Goal: Task Accomplishment & Management: Manage account settings

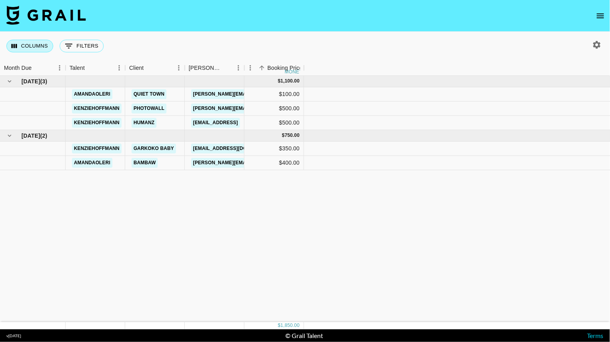
click at [32, 50] on button "Columns" at bounding box center [29, 46] width 47 height 13
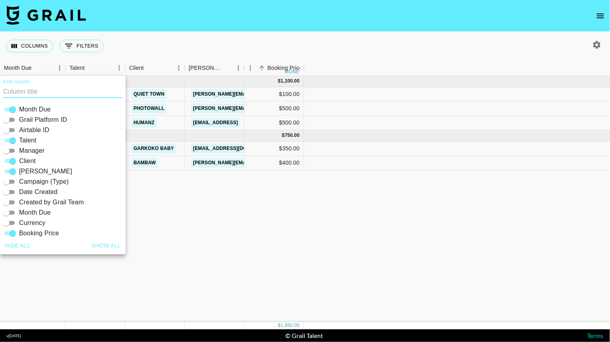
click at [102, 241] on button "Show all" at bounding box center [106, 246] width 36 height 15
checkbox input "true"
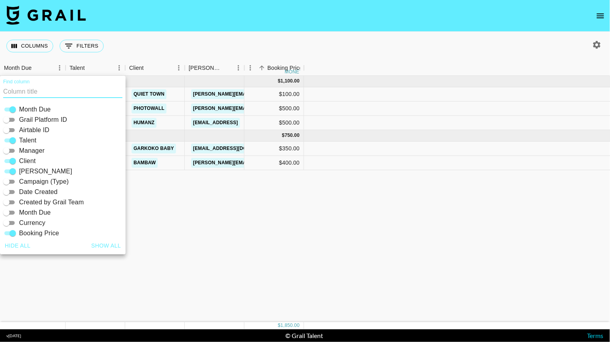
checkbox input "true"
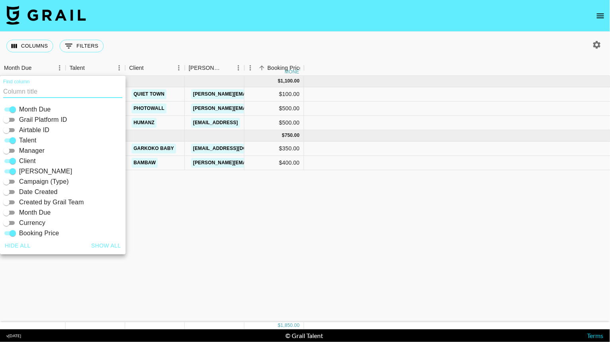
checkbox input "true"
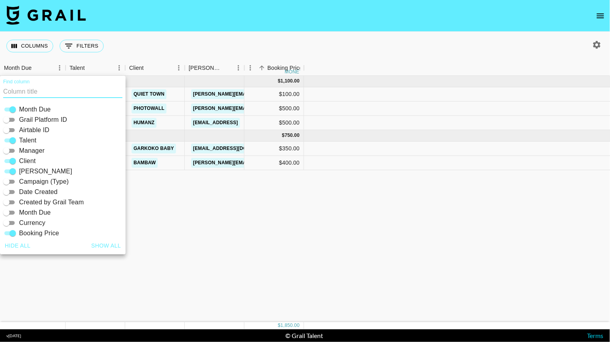
checkbox input "true"
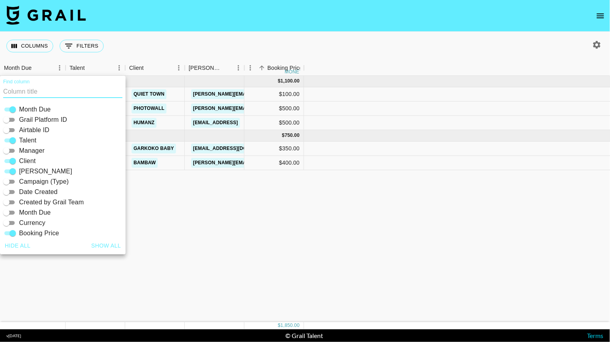
checkbox input "true"
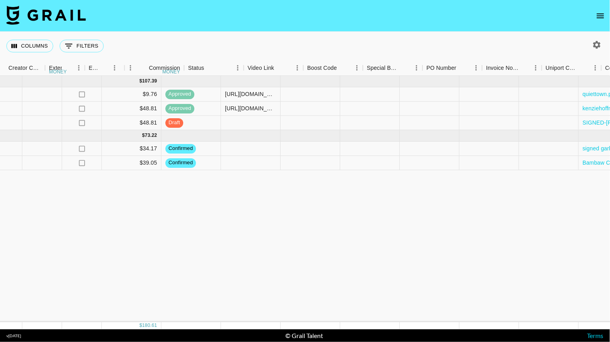
scroll to position [0, 1076]
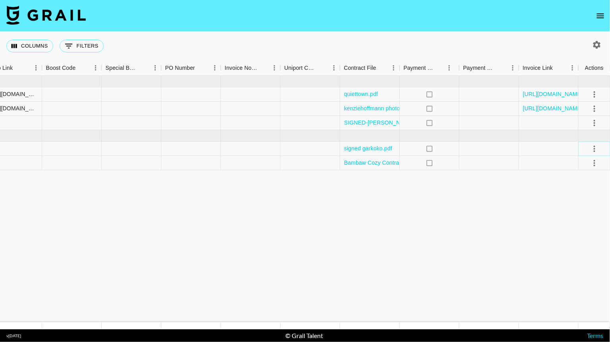
click at [592, 148] on icon "select merge strategy" at bounding box center [595, 149] width 10 height 10
click at [596, 189] on li "Draft Created" at bounding box center [585, 194] width 52 height 14
click at [573, 227] on li "Approve" at bounding box center [585, 223] width 52 height 14
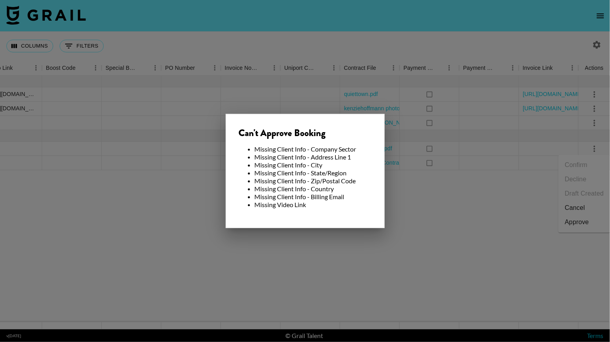
click at [400, 233] on div at bounding box center [305, 171] width 610 height 342
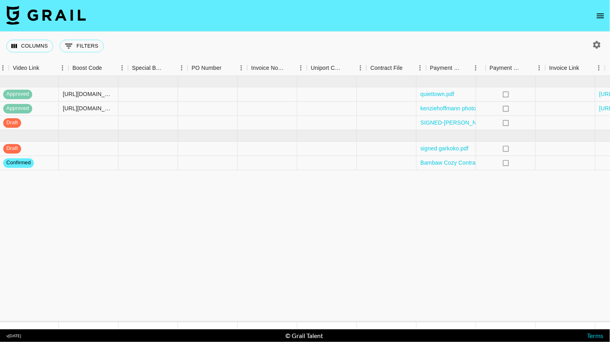
scroll to position [0, 929]
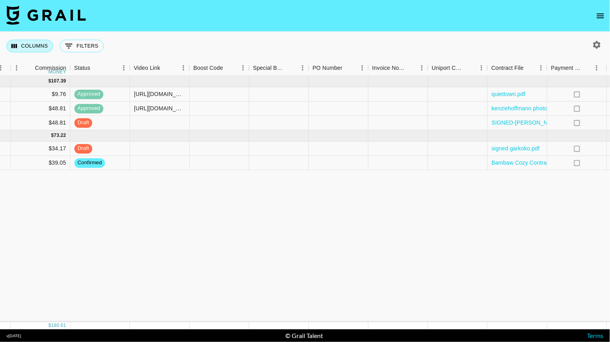
click at [33, 44] on button "Columns" at bounding box center [29, 46] width 47 height 13
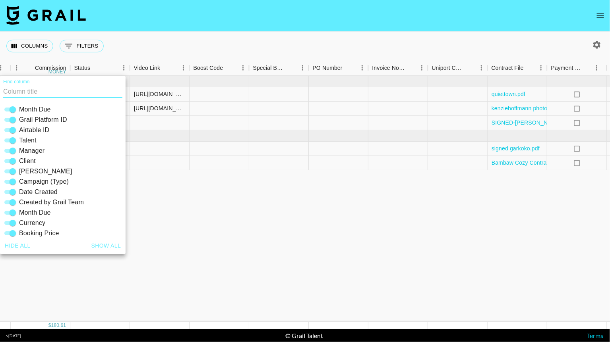
click at [114, 246] on button "Show all" at bounding box center [106, 246] width 36 height 15
click at [105, 246] on button "Show all" at bounding box center [106, 246] width 36 height 15
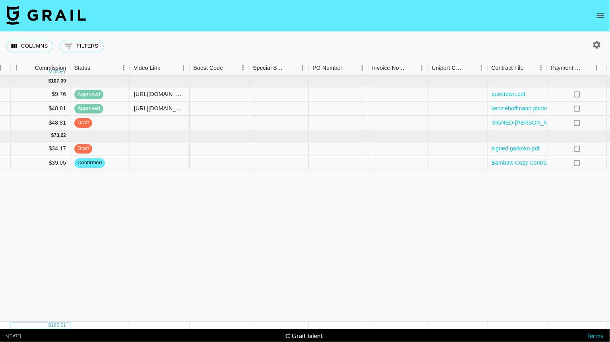
click at [64, 325] on div "180.61" at bounding box center [58, 326] width 15 height 7
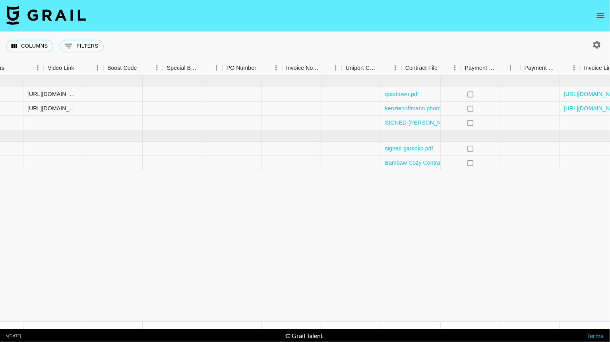
scroll to position [0, 1076]
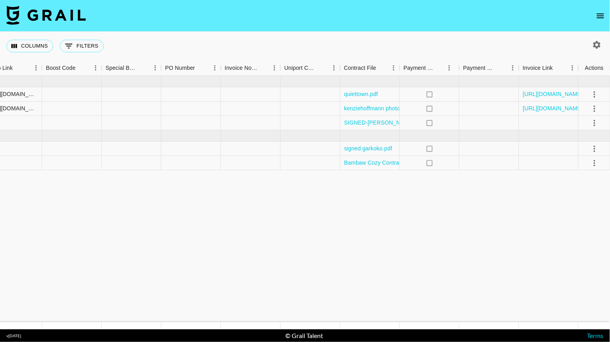
click at [598, 40] on icon "button" at bounding box center [597, 45] width 10 height 10
select select "May '25"
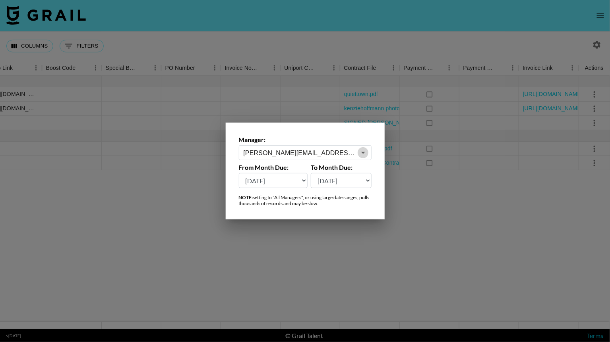
click at [361, 153] on icon "Open" at bounding box center [363, 153] width 10 height 10
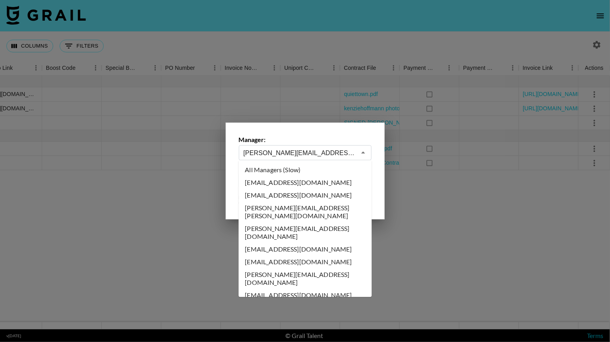
scroll to position [2140, 0]
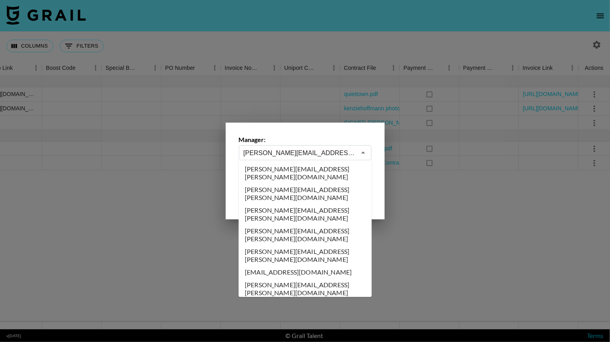
type input "a"
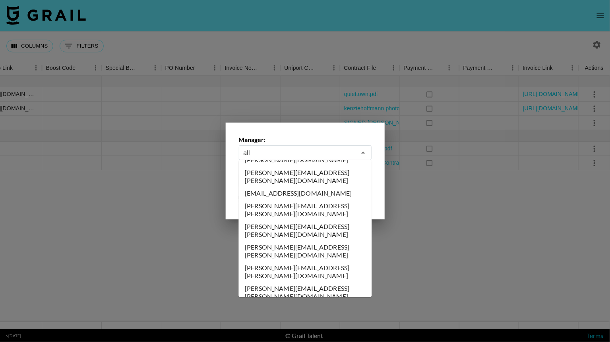
scroll to position [0, 0]
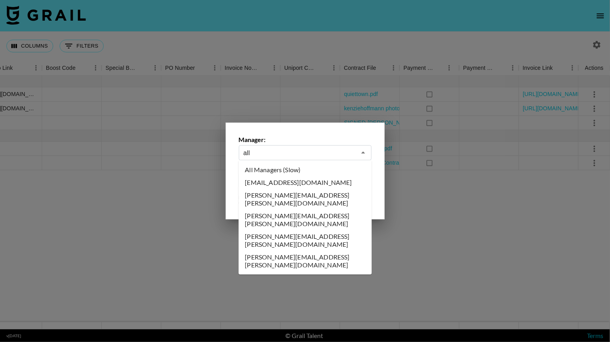
click at [317, 168] on li "All Managers (Slow)" at bounding box center [305, 170] width 133 height 13
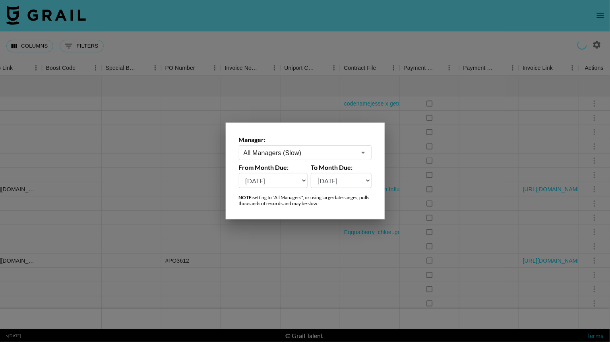
type input "All Managers (Slow)"
click at [302, 179] on select "Aug '26 Jul '26 Jun '26 May '26 Apr '26 Mar '26 Feb '26 Jan '26 Dec '25 Nov '25…" at bounding box center [273, 180] width 69 height 15
select select "Jun '25"
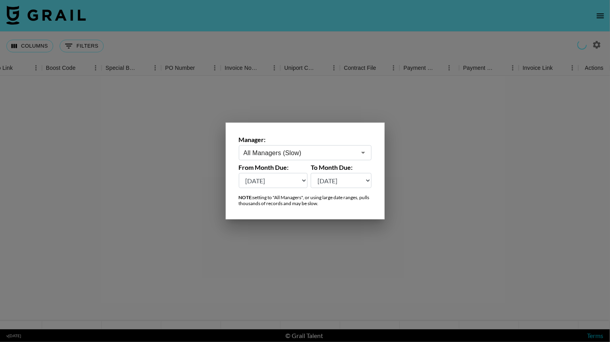
click at [380, 38] on div at bounding box center [305, 171] width 610 height 342
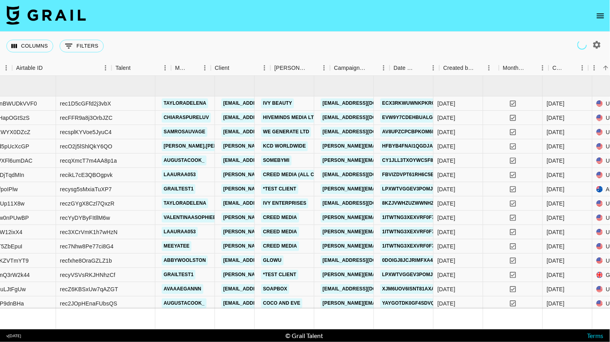
scroll to position [0, 153]
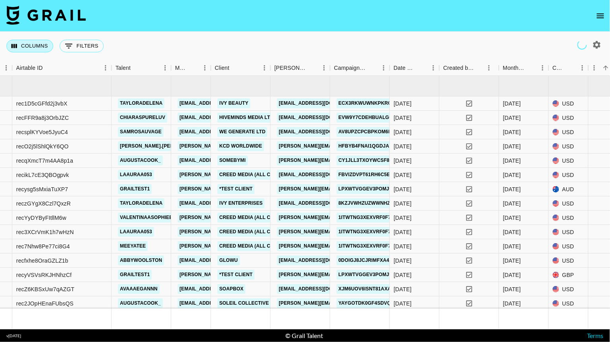
click at [48, 43] on button "Columns" at bounding box center [29, 46] width 47 height 13
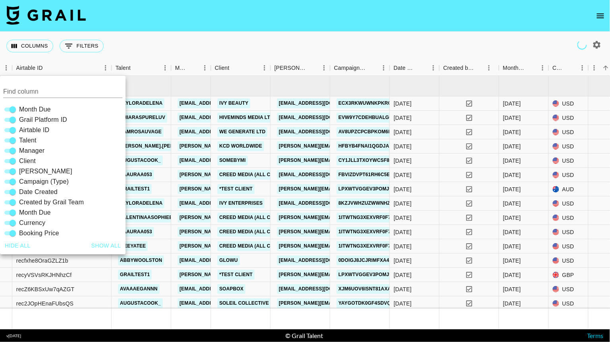
click at [51, 118] on span "Grail Platform ID" at bounding box center [43, 120] width 48 height 10
click at [27, 118] on input "Grail Platform ID" at bounding box center [12, 120] width 29 height 10
checkbox input "false"
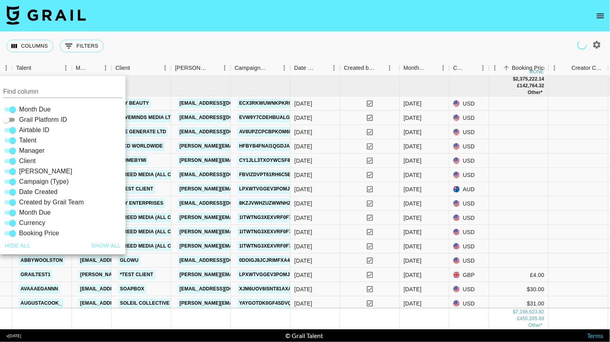
click at [44, 127] on span "Airtable ID" at bounding box center [34, 131] width 30 height 10
click at [27, 127] on input "Airtable ID" at bounding box center [12, 131] width 29 height 10
checkbox input "false"
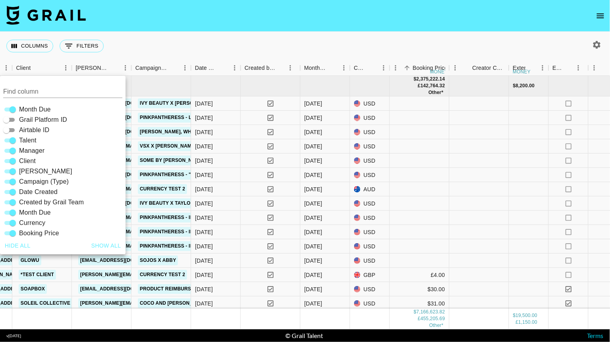
click at [38, 191] on span "Date Created" at bounding box center [38, 192] width 39 height 10
click at [27, 191] on input "Date Created" at bounding box center [12, 192] width 29 height 10
checkbox input "false"
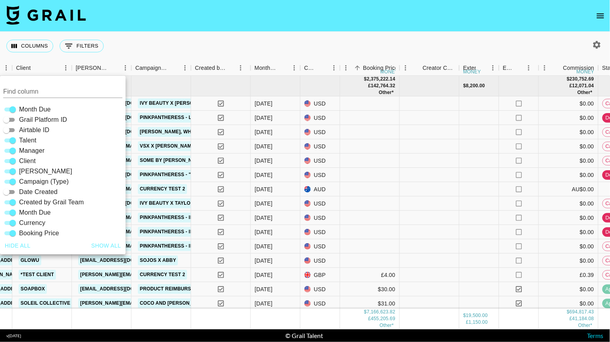
click at [39, 203] on span "Created by Grail Team" at bounding box center [51, 203] width 65 height 10
click at [27, 203] on input "Created by Grail Team" at bounding box center [12, 203] width 29 height 10
checkbox input "false"
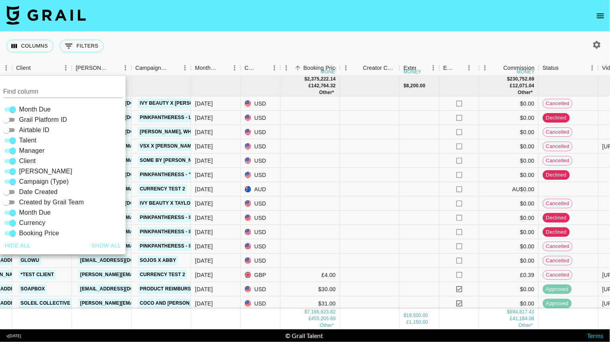
click at [39, 214] on span "Month Due" at bounding box center [35, 213] width 32 height 10
click at [27, 214] on input "Month Due" at bounding box center [12, 213] width 29 height 10
checkbox input "false"
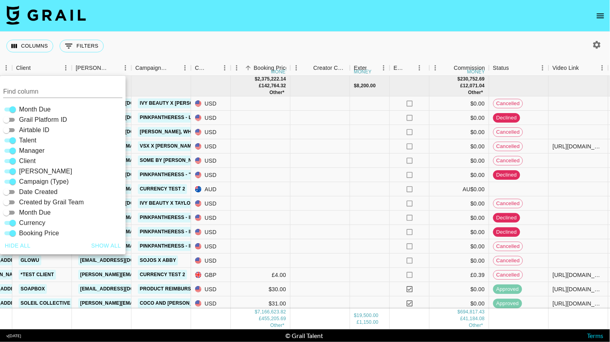
click at [38, 223] on span "Currency" at bounding box center [32, 223] width 26 height 10
click at [27, 223] on input "Currency" at bounding box center [12, 223] width 29 height 10
checkbox input "false"
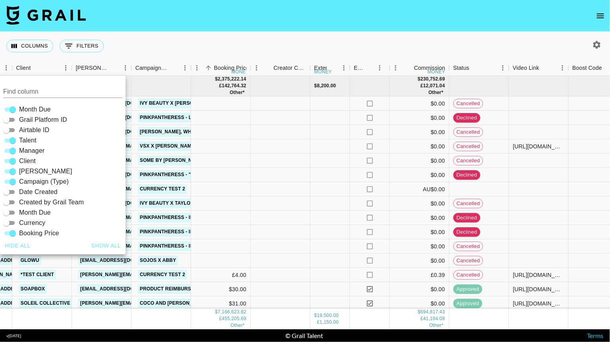
click at [259, 43] on div "Columns 0 Filters + Booking" at bounding box center [305, 46] width 610 height 29
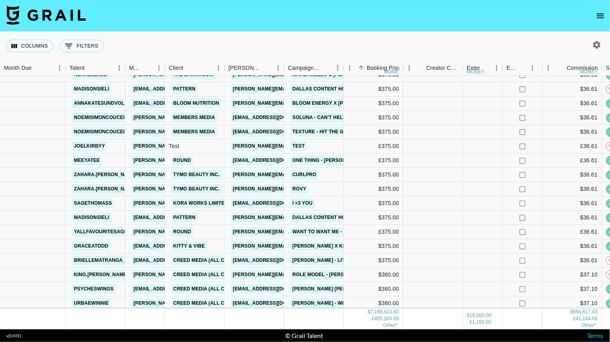
scroll to position [6551, 0]
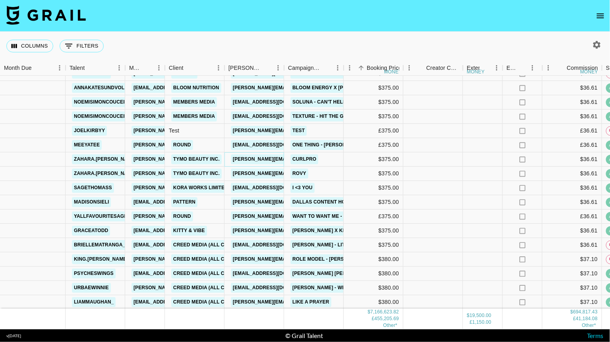
click at [249, 156] on link "christine.l@tymobeauty.com" at bounding box center [296, 160] width 130 height 10
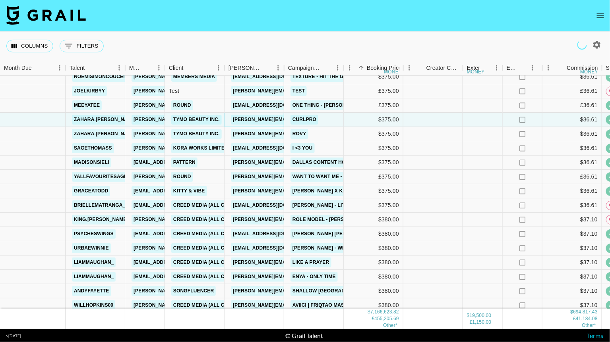
scroll to position [6566, 0]
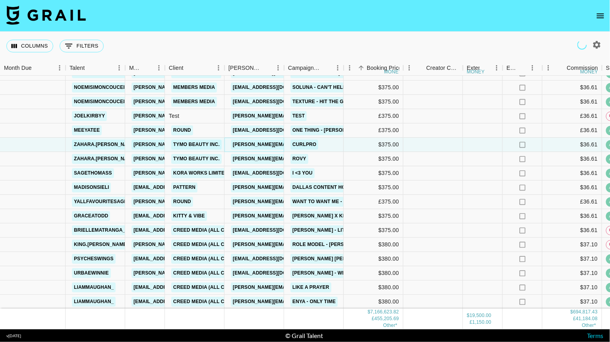
click at [245, 146] on link "christine.l@tymobeauty.com" at bounding box center [296, 145] width 130 height 10
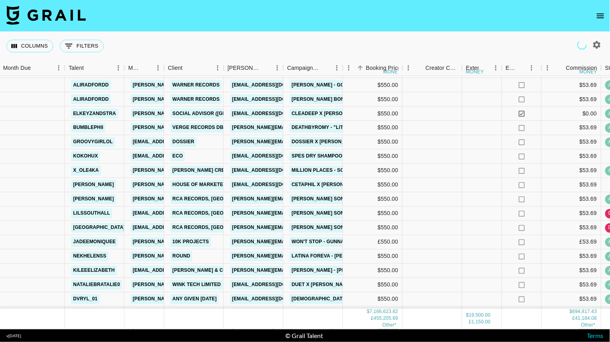
scroll to position [13678, 1]
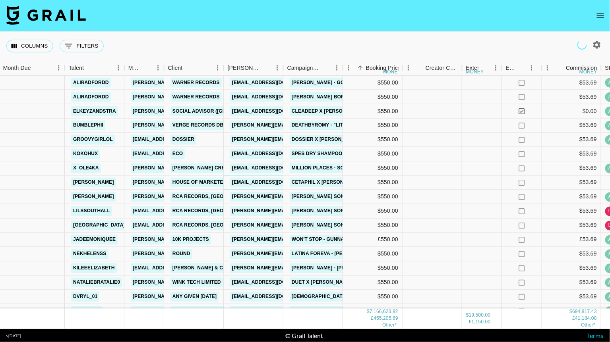
click at [264, 182] on link "camila@houseofmarketers.com" at bounding box center [274, 183] width 89 height 10
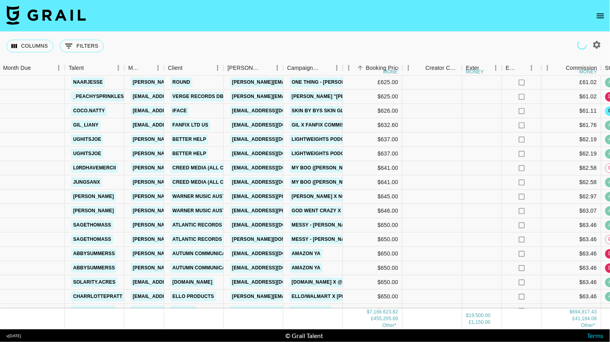
scroll to position [15454, 1]
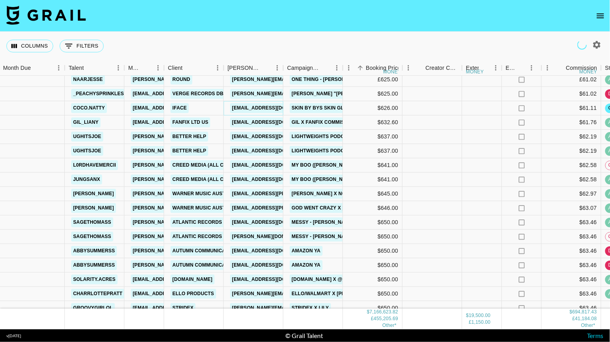
click at [258, 106] on link "mariaemanages@gmail.com" at bounding box center [274, 108] width 89 height 10
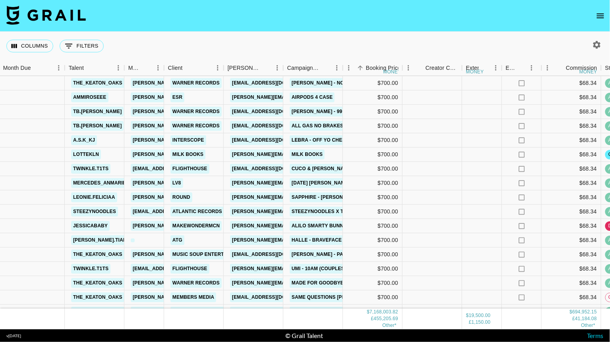
scroll to position [16674, 1]
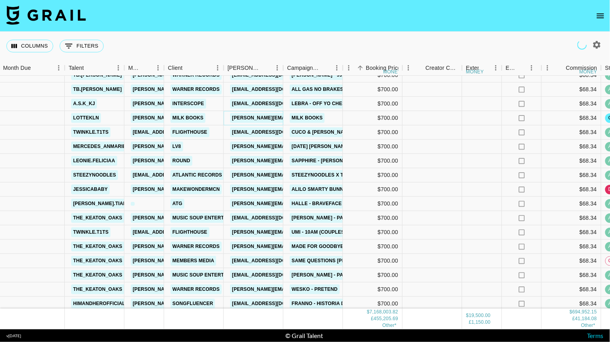
click at [247, 116] on link "karla.heavey@milkbooks.com" at bounding box center [315, 118] width 170 height 10
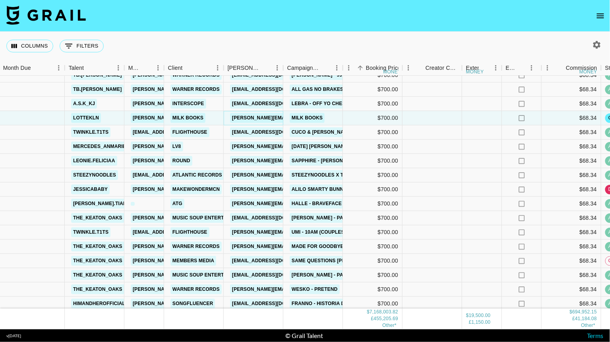
scroll to position [16674, 1]
click at [87, 119] on link "lottekln" at bounding box center [86, 119] width 30 height 10
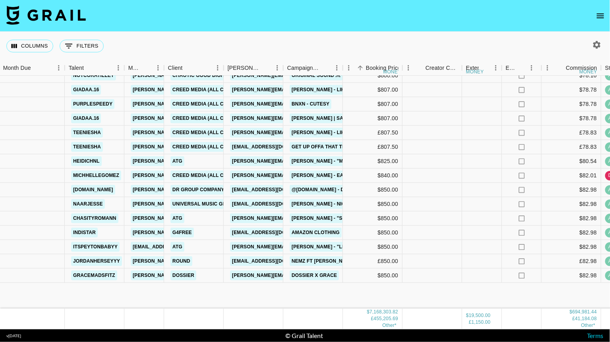
scroll to position [18965, 1]
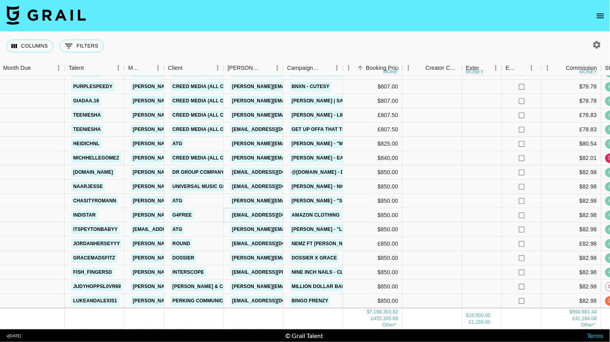
click at [263, 214] on link "amika@g4free.net" at bounding box center [274, 216] width 89 height 10
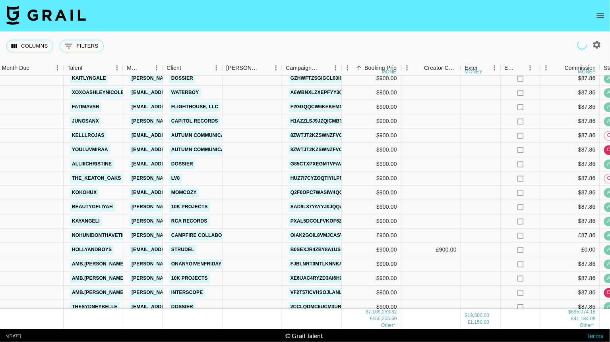
scroll to position [19432, 2]
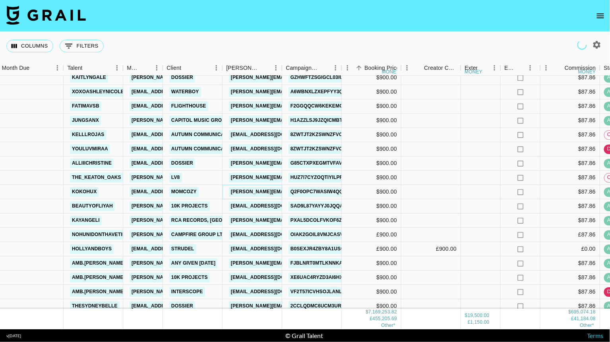
click at [257, 192] on link "mavis@momcozy.com" at bounding box center [294, 192] width 130 height 10
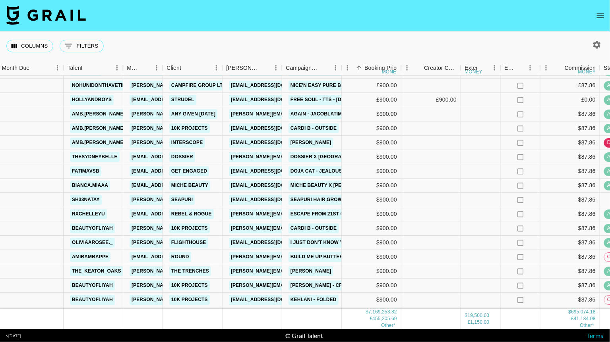
scroll to position [19582, 2]
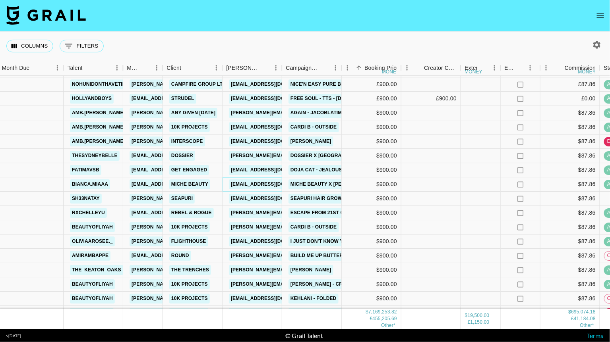
click at [244, 183] on link "marketing@michebeauty.com" at bounding box center [273, 185] width 89 height 10
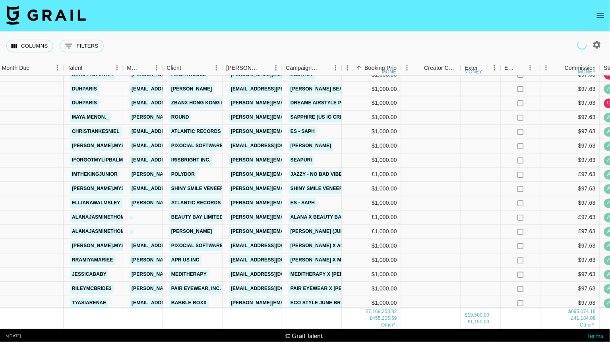
scroll to position [20301, 2]
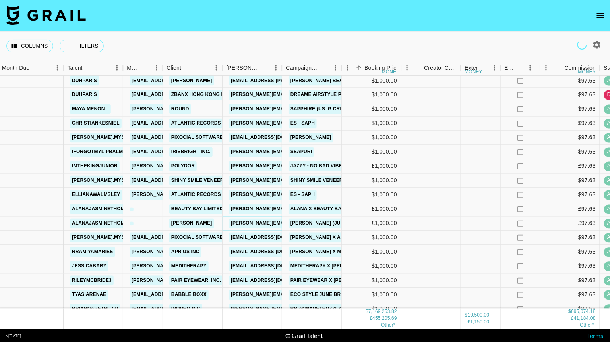
click at [269, 225] on link "ellie@tattilashes.com" at bounding box center [294, 224] width 130 height 10
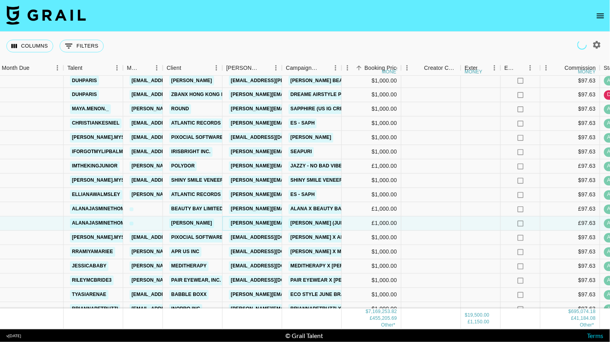
scroll to position [20435, 2]
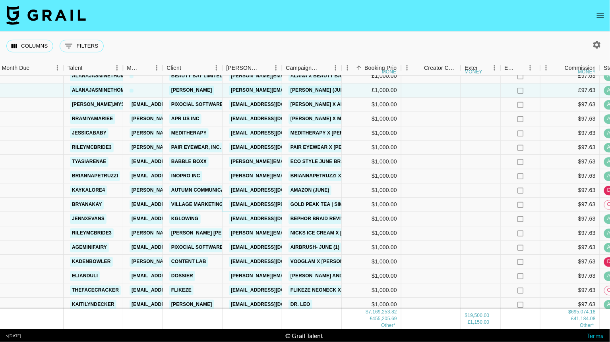
click at [261, 205] on link "weston.lowe@villagemarketing.com" at bounding box center [294, 205] width 130 height 10
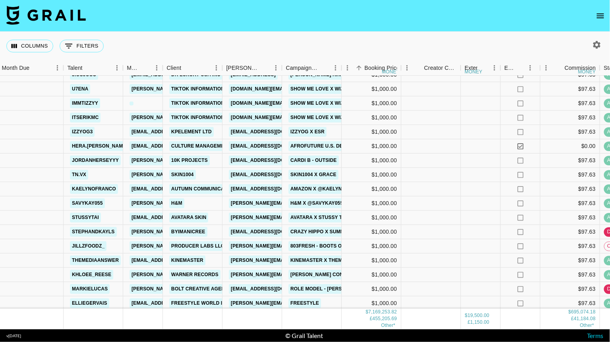
scroll to position [20986, 2]
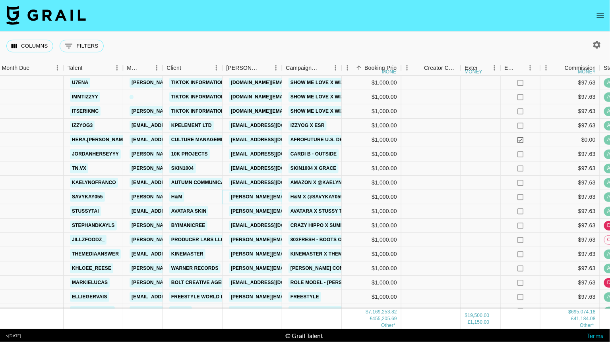
click at [262, 195] on link "daniella.lundberg@hm.com" at bounding box center [314, 197] width 170 height 10
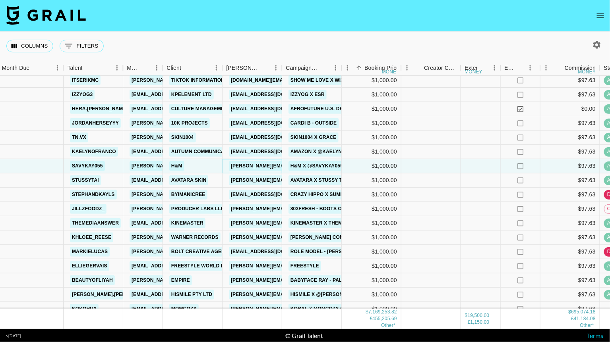
scroll to position [21017, 2]
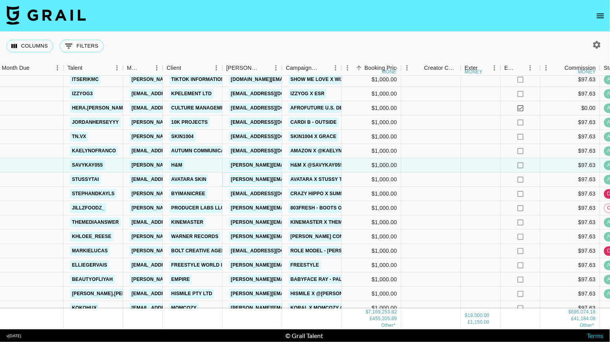
click at [261, 179] on link "Claudine@karunaskin.com" at bounding box center [294, 180] width 130 height 10
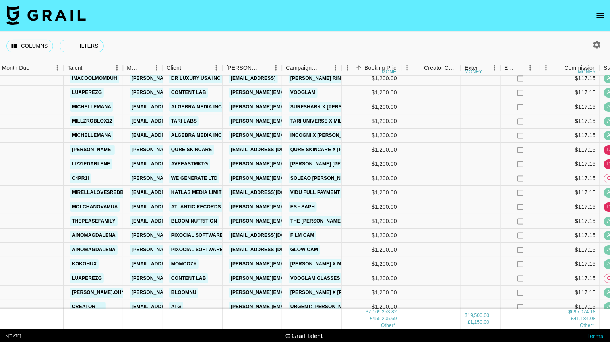
scroll to position [21862, 2]
click at [249, 147] on link "katja@qureskincare.com" at bounding box center [272, 150] width 89 height 10
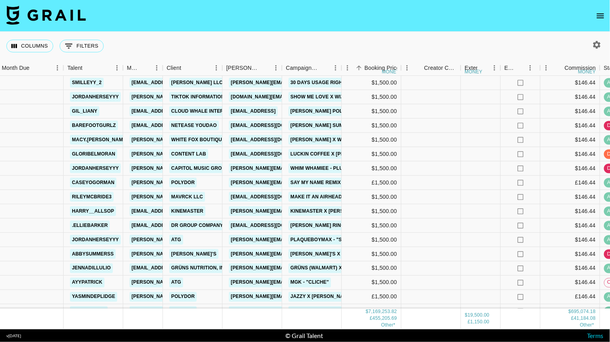
scroll to position [23417, 2]
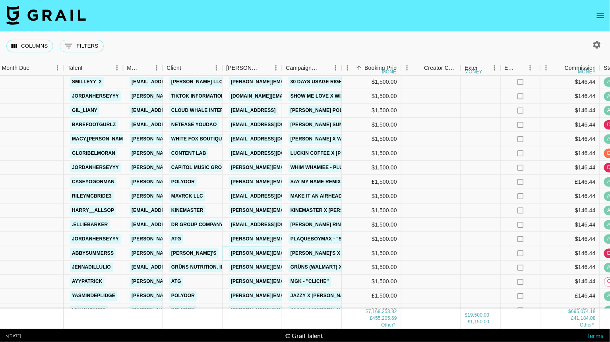
click at [258, 253] on link "[PERSON_NAME][EMAIL_ADDRESS][PERSON_NAME][DOMAIN_NAME]" at bounding box center [314, 254] width 170 height 10
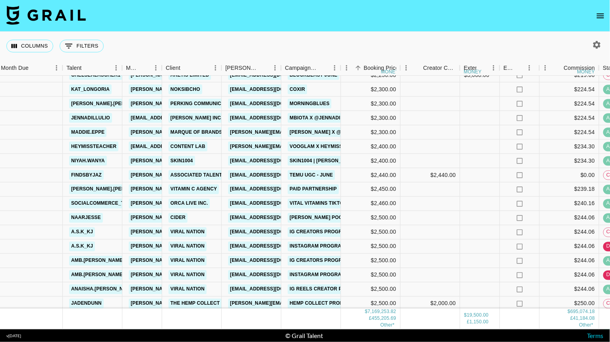
scroll to position [25698, 3]
click at [257, 217] on link "colab@bd.shopcider.com" at bounding box center [272, 219] width 89 height 10
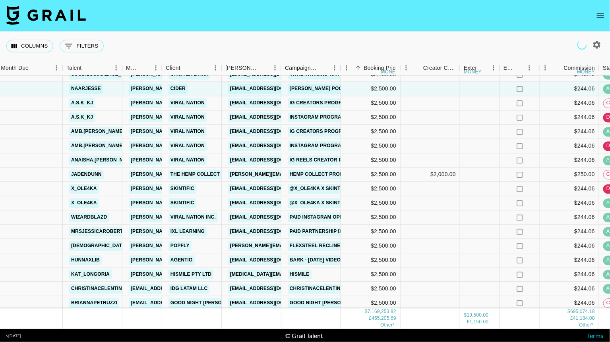
scroll to position [25835, 3]
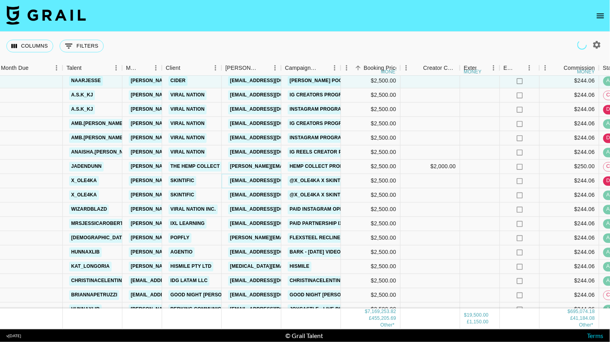
click at [259, 179] on link "reichelkarnadi@skintific.com" at bounding box center [272, 181] width 89 height 10
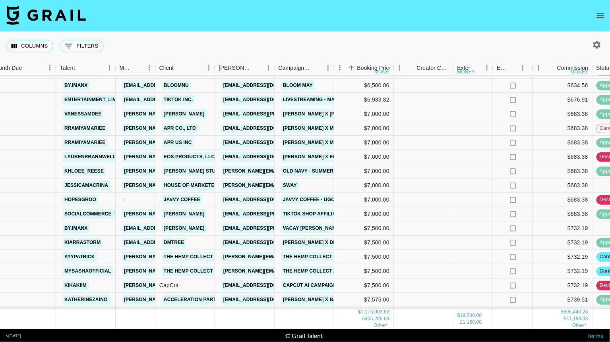
scroll to position [28722, 10]
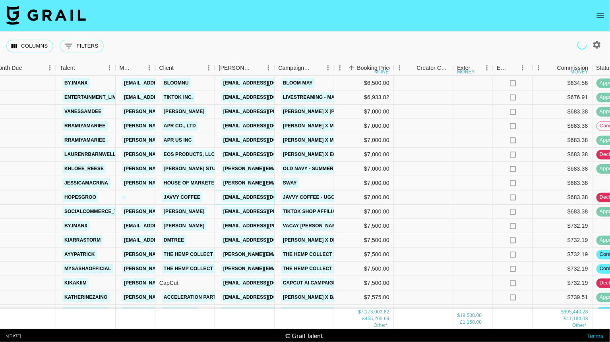
click at [252, 200] on link "jade@javvycoffee.com" at bounding box center [265, 198] width 89 height 10
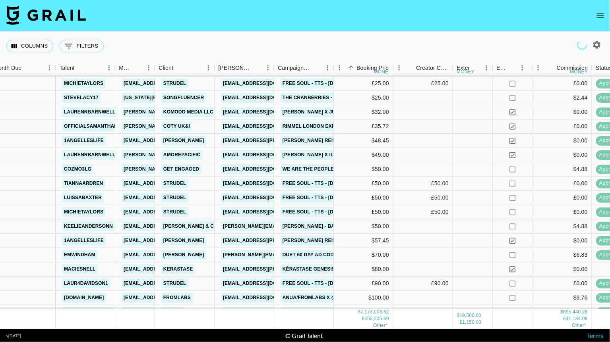
scroll to position [29674, 10]
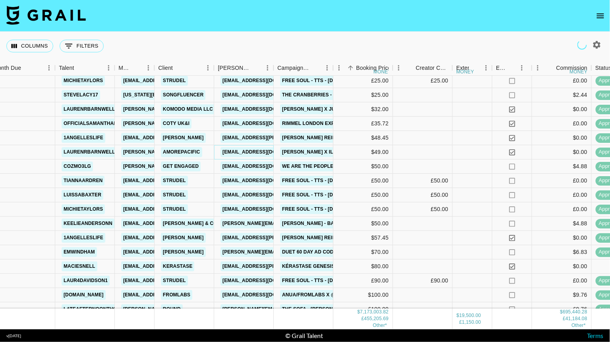
click at [244, 150] on link "dohyunkim@amorepacific.com" at bounding box center [264, 152] width 89 height 10
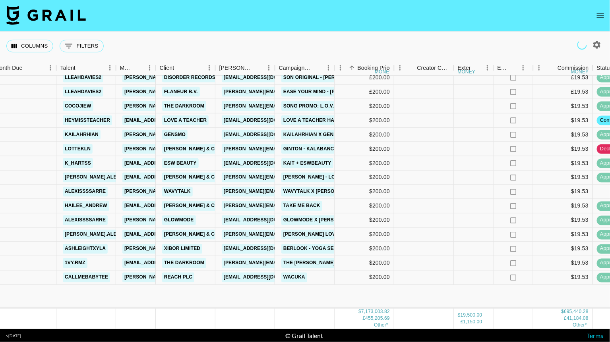
scroll to position [31205, 9]
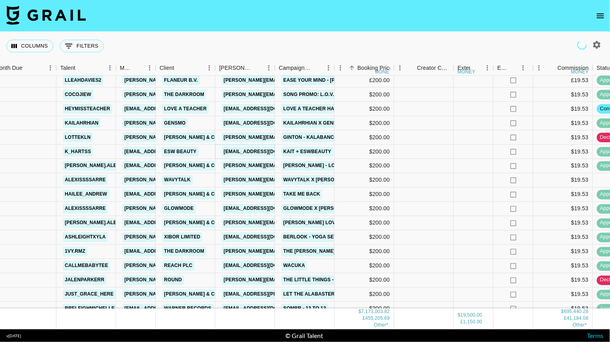
click at [257, 152] on link "jcheung@eswbeauty.com" at bounding box center [266, 152] width 89 height 10
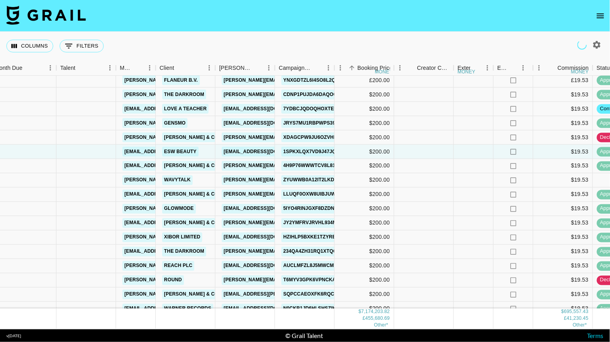
click at [601, 14] on icon "open drawer" at bounding box center [600, 16] width 10 height 10
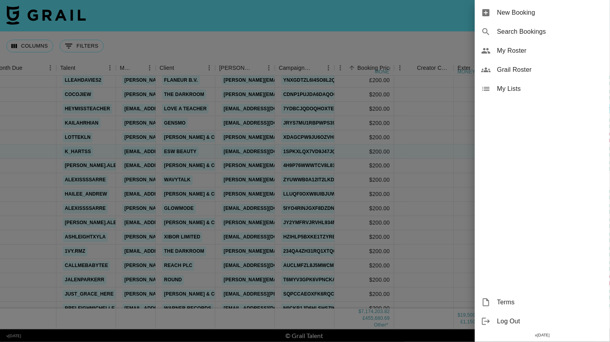
click at [276, 49] on div at bounding box center [305, 171] width 610 height 342
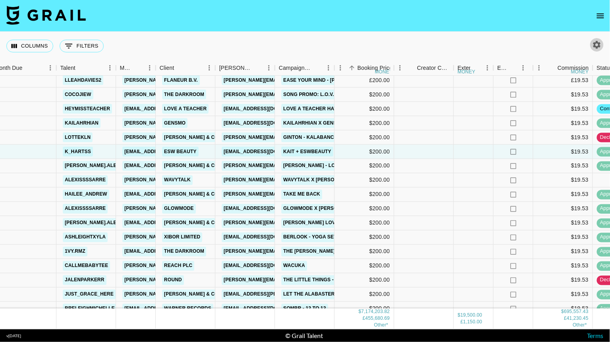
click at [595, 44] on icon "button" at bounding box center [597, 45] width 8 height 8
select select "Jun '25"
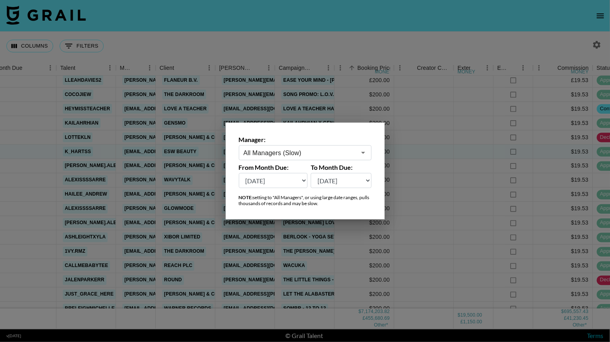
click at [363, 153] on icon "Open" at bounding box center [363, 153] width 4 height 2
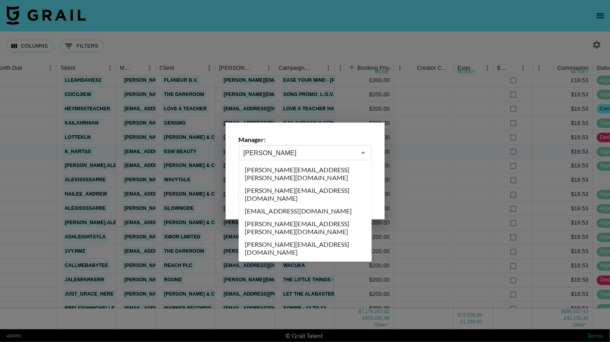
click at [318, 173] on li "jessica.rawls@grail-talent.com" at bounding box center [305, 174] width 133 height 21
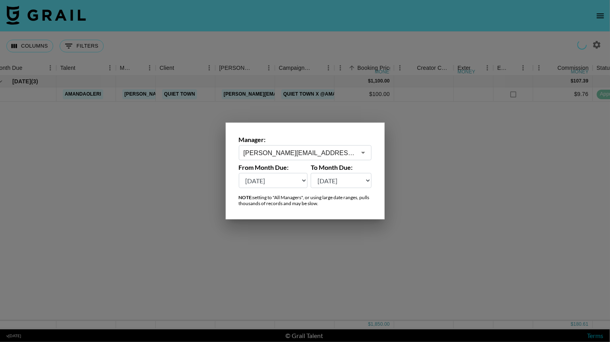
scroll to position [0, 9]
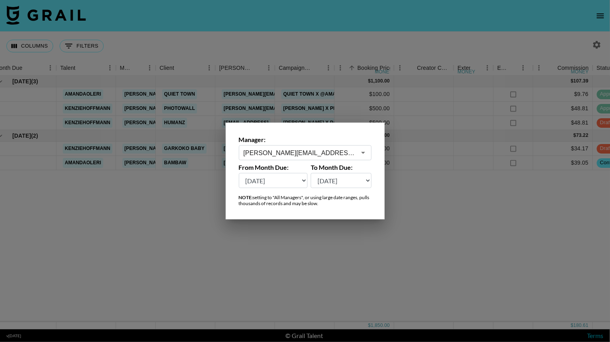
type input "jessica.rawls@grail-talent.com"
click at [303, 178] on select "Aug '26 Jul '26 Jun '26 May '26 Apr '26 Mar '26 Feb '26 Jan '26 Dec '25 Nov '25…" at bounding box center [273, 180] width 69 height 15
click at [464, 250] on div at bounding box center [305, 171] width 610 height 342
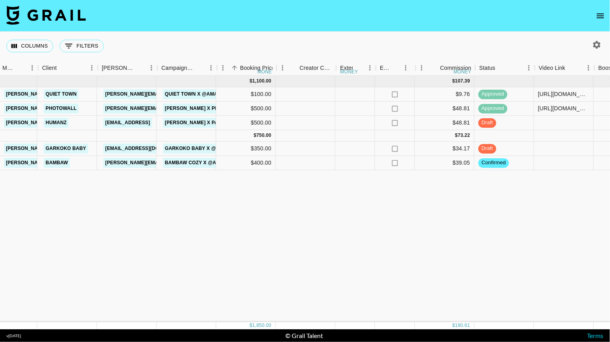
scroll to position [0, 126]
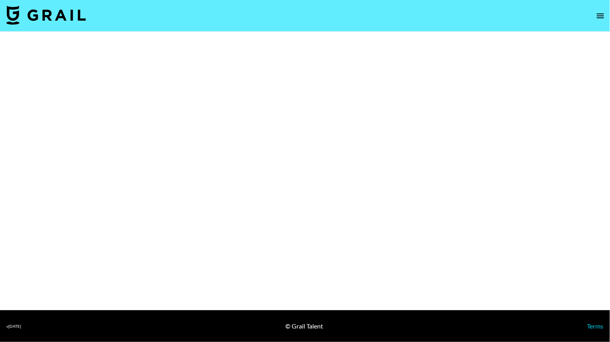
select select "Brand"
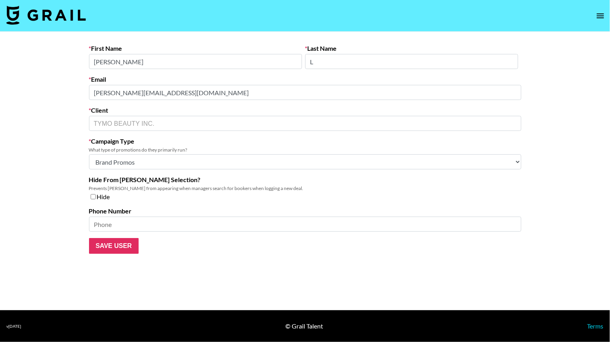
click at [175, 73] on form "First Name [PERSON_NAME] Last Name L Email [PERSON_NAME][EMAIL_ADDRESS][DOMAIN_…" at bounding box center [305, 149] width 432 height 210
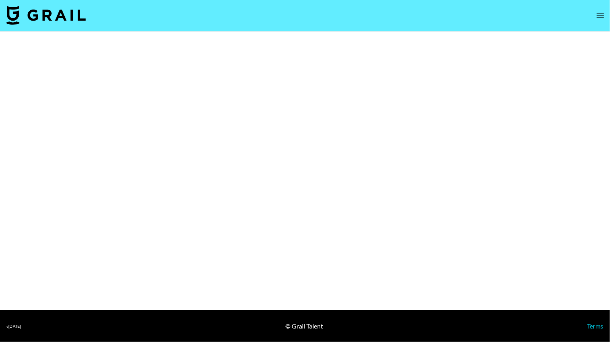
select select "Brand"
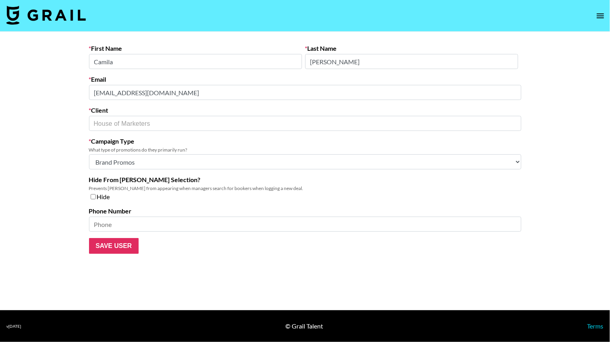
click at [216, 81] on div "Email camila@houseofmarketers.com" at bounding box center [305, 87] width 432 height 25
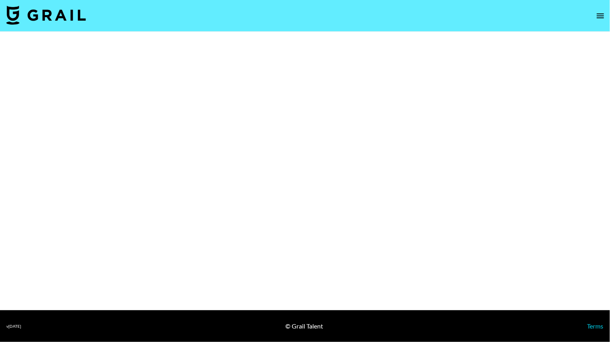
select select "Brand"
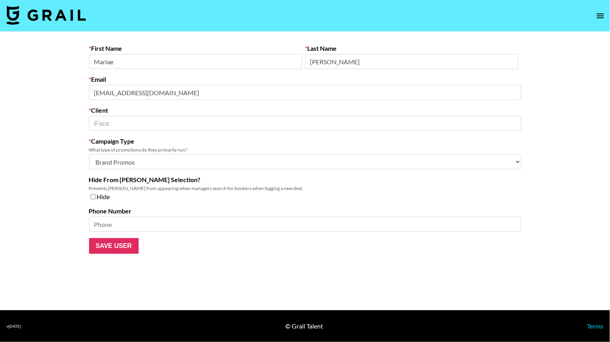
click at [204, 75] on form "First Name [PERSON_NAME] Last Name [PERSON_NAME] Email [EMAIL_ADDRESS][DOMAIN_N…" at bounding box center [305, 149] width 432 height 210
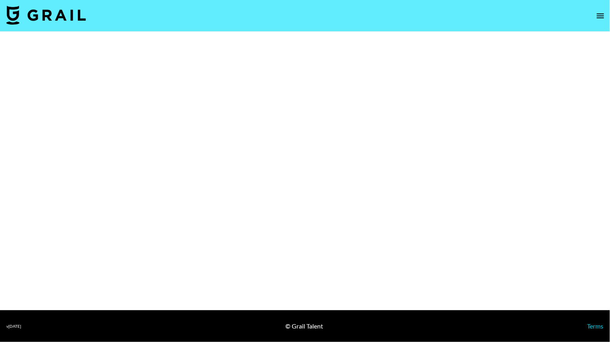
select select "Brand"
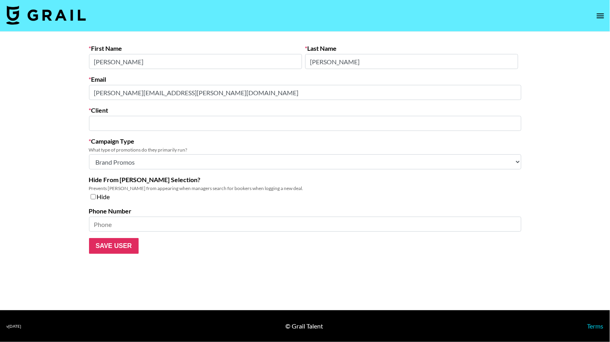
type input "Milk Books"
click at [188, 70] on form "First Name [PERSON_NAME] Last Name [PERSON_NAME] Email [PERSON_NAME][EMAIL_ADDR…" at bounding box center [305, 149] width 432 height 210
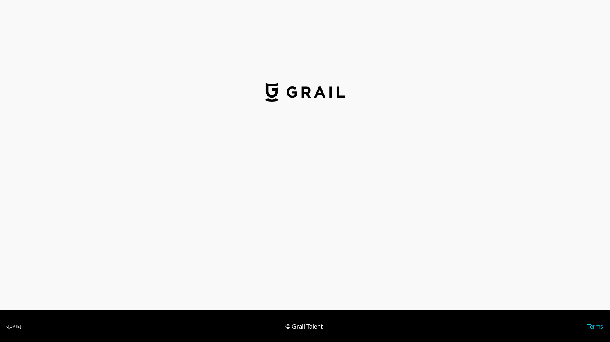
select select "USD"
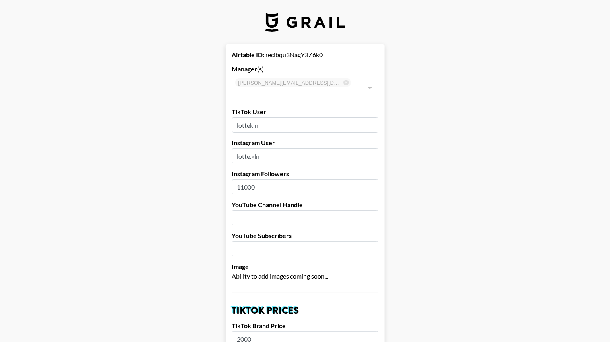
drag, startPoint x: 299, startPoint y: 117, endPoint x: 285, endPoint y: 95, distance: 25.9
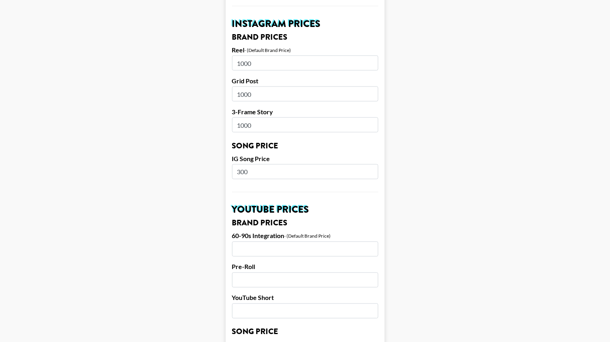
scroll to position [429, 0]
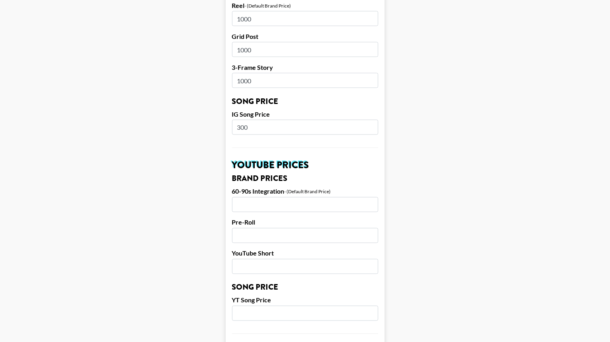
click at [514, 3] on main "Airtable ID: recibqu3NagY3Z6k0 Manager(s) amanda.johnsson@grail-talent.com ​ Ti…" at bounding box center [304, 115] width 597 height 1000
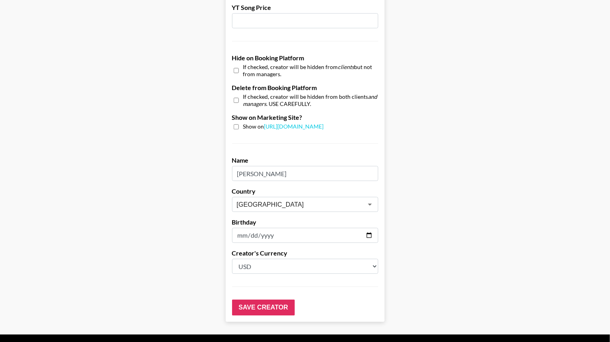
scroll to position [734, 0]
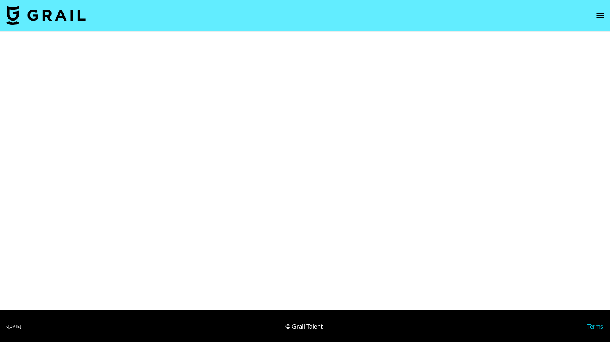
select select "Brand"
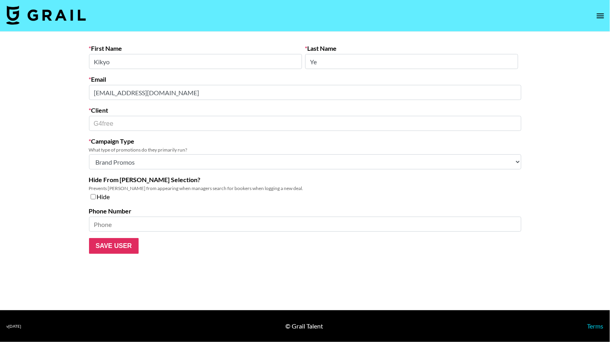
click at [146, 78] on div "Email amika@g4free.net" at bounding box center [305, 87] width 432 height 25
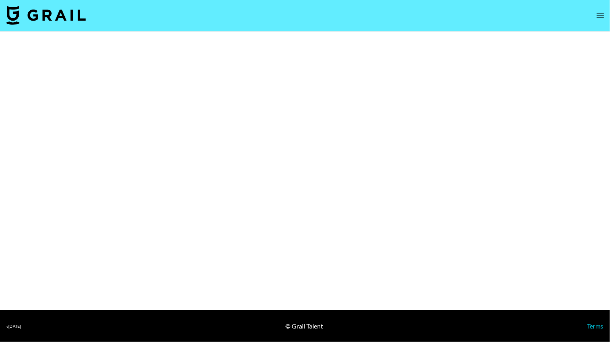
select select "Brand"
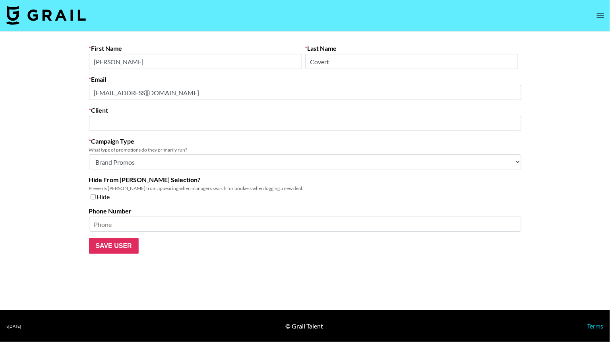
type input "MICHE Beauty"
click at [220, 79] on div "Email marketing@michebeauty.com" at bounding box center [305, 87] width 432 height 25
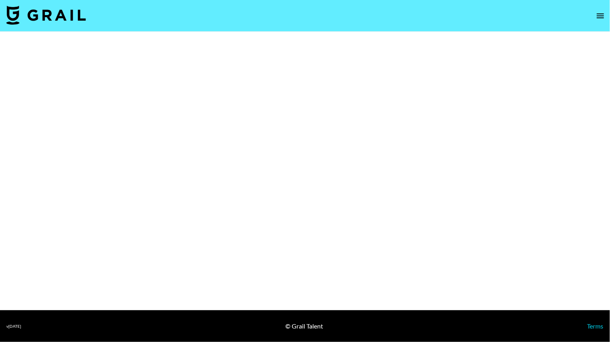
select select "Brand"
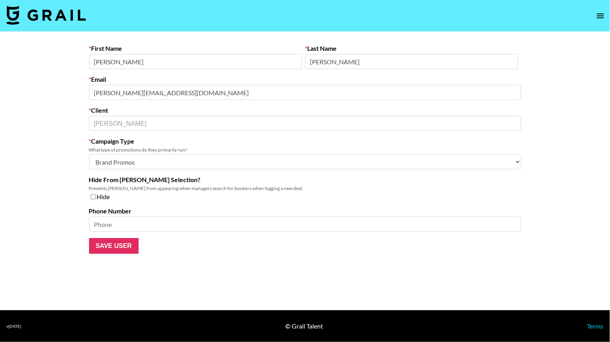
click at [178, 74] on form "First Name [PERSON_NAME] Last Name [PERSON_NAME] Email [PERSON_NAME][EMAIL_ADDR…" at bounding box center [305, 149] width 432 height 210
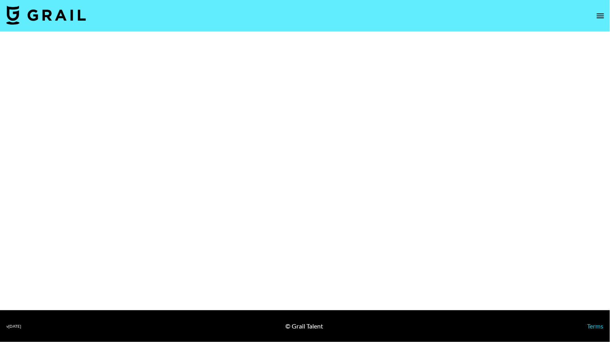
select select "Brand"
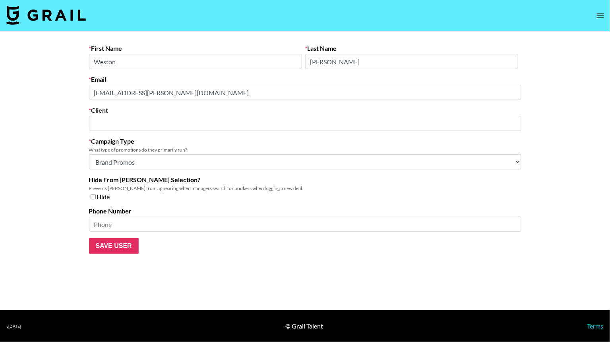
type input "Village Marketing"
click at [211, 76] on div "Email [EMAIL_ADDRESS][PERSON_NAME][DOMAIN_NAME]" at bounding box center [305, 87] width 432 height 25
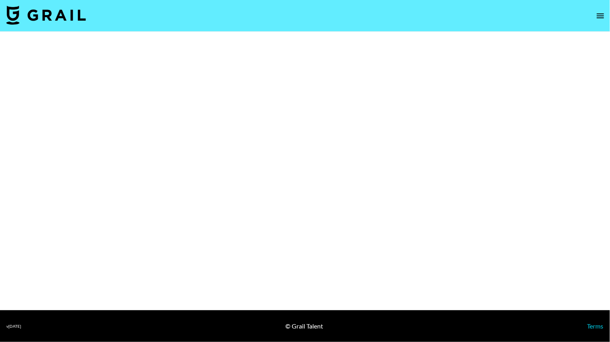
select select "Brand"
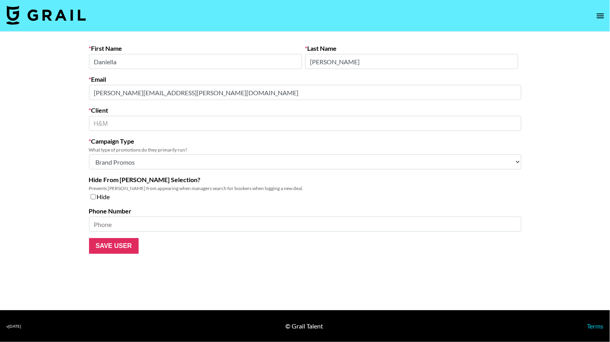
click at [196, 74] on form "First Name Daniella Last Name Lundberg Email daniella.lundberg@hm.com Client H&…" at bounding box center [305, 149] width 432 height 210
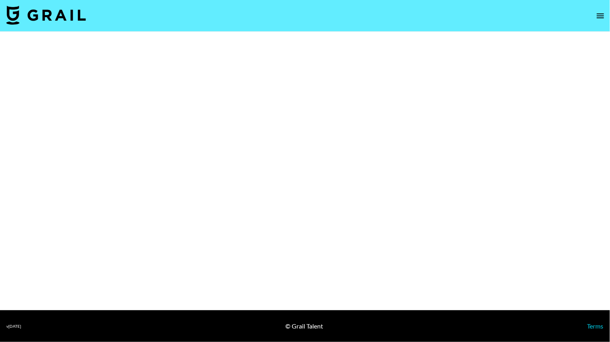
select select "Brand"
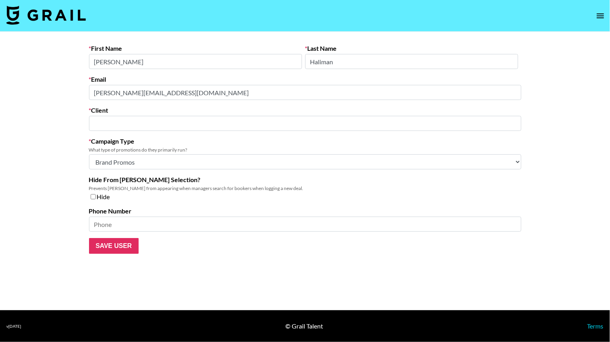
type input "Avatara Skin"
click at [188, 77] on div "Email Claudine@karunaskin.com" at bounding box center [305, 87] width 432 height 25
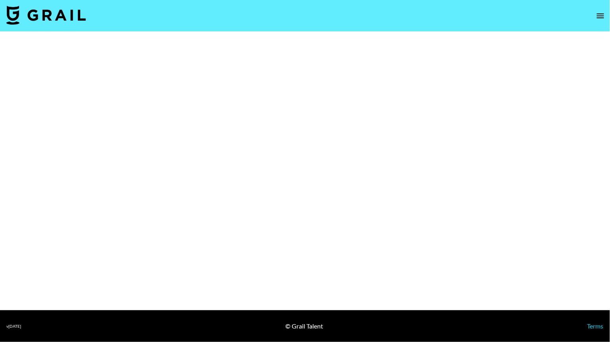
select select "Brand"
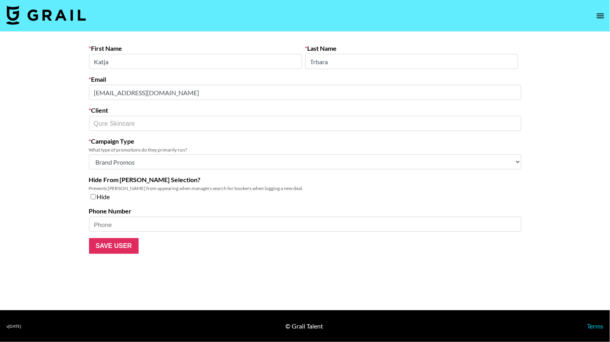
click at [185, 79] on div "Email [EMAIL_ADDRESS][DOMAIN_NAME]" at bounding box center [305, 87] width 432 height 25
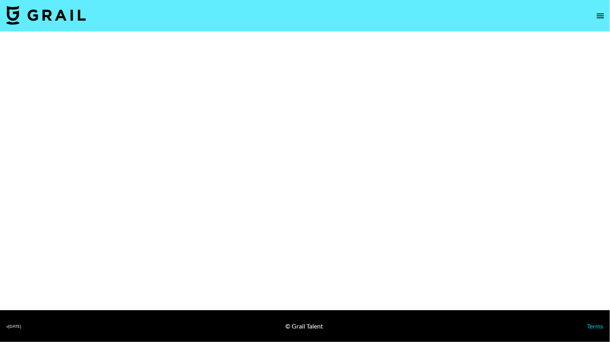
select select "Brand"
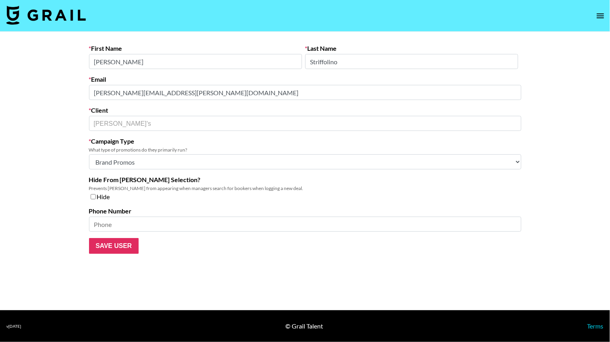
click at [173, 76] on div "Email [PERSON_NAME][EMAIL_ADDRESS][PERSON_NAME][DOMAIN_NAME]" at bounding box center [305, 87] width 432 height 25
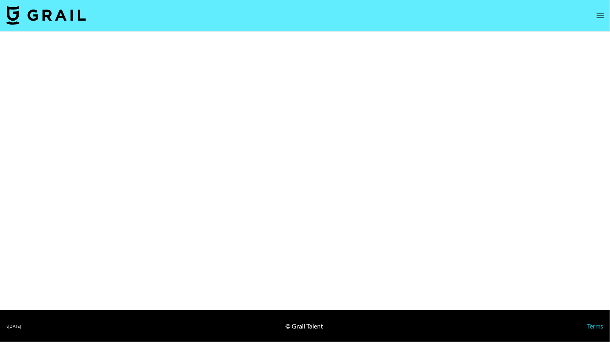
select select "Brand"
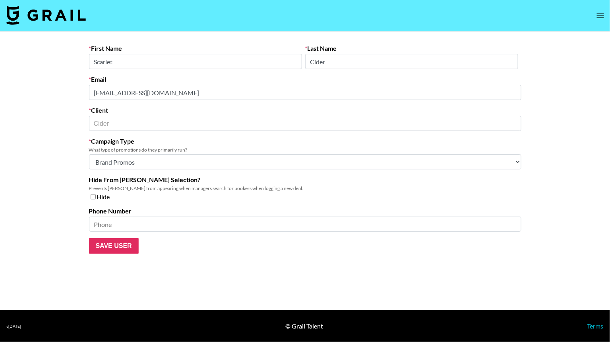
click at [219, 76] on div "Email colab@bd.shopcider.com" at bounding box center [305, 87] width 432 height 25
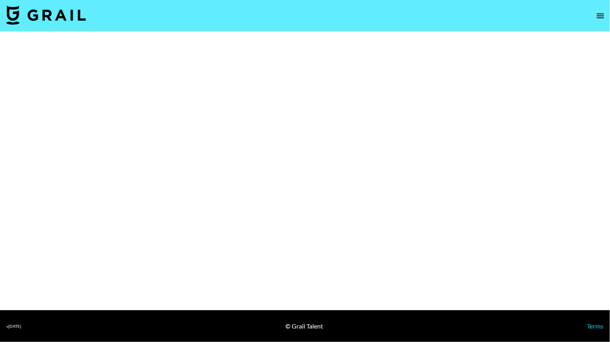
select select "Brand"
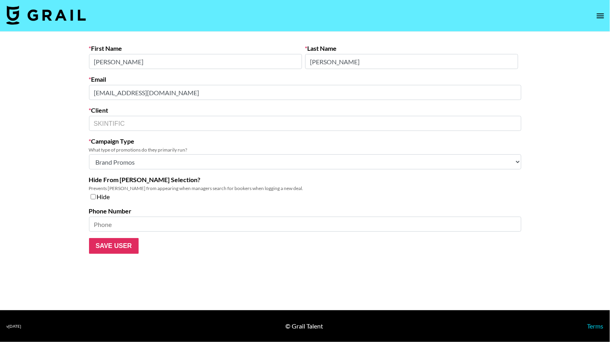
click at [237, 79] on div "Email [EMAIL_ADDRESS][DOMAIN_NAME]" at bounding box center [305, 87] width 432 height 25
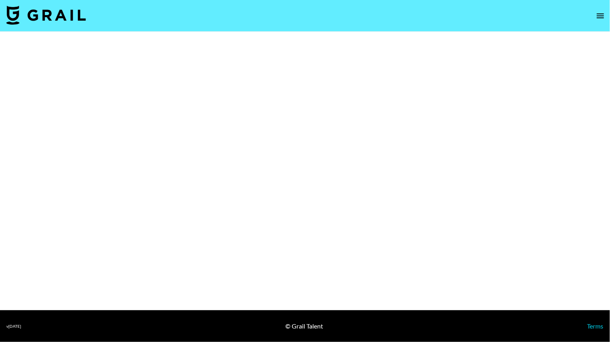
select select "Brand"
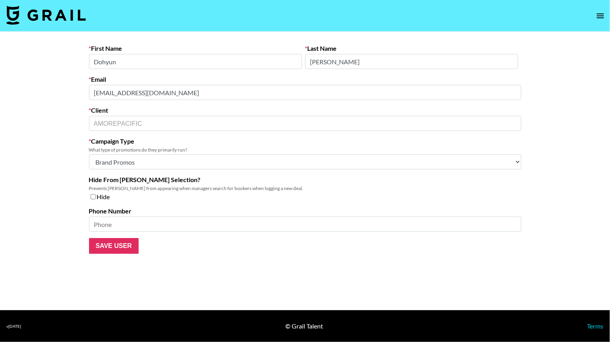
click at [202, 79] on div "Email [EMAIL_ADDRESS][DOMAIN_NAME]" at bounding box center [305, 87] width 432 height 25
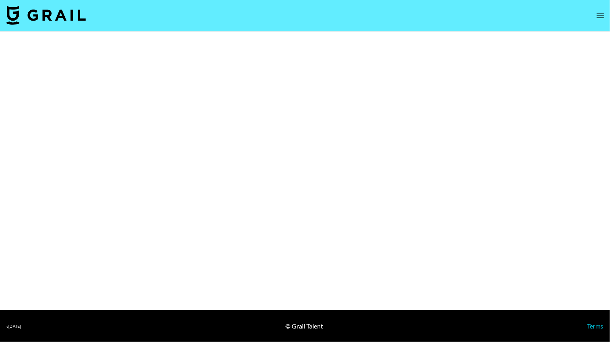
select select "Brand"
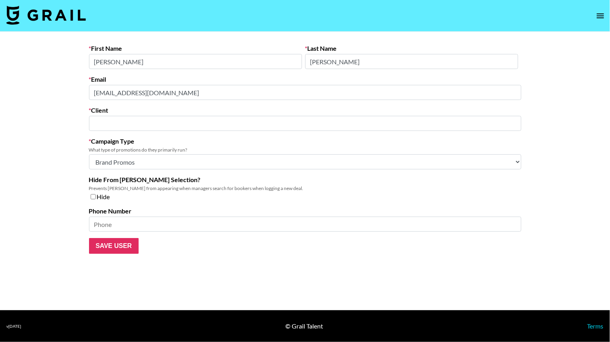
type input "ESW Beauty"
click at [179, 81] on div "Email jcheung@eswbeauty.com" at bounding box center [305, 87] width 432 height 25
